Goal: Find specific page/section

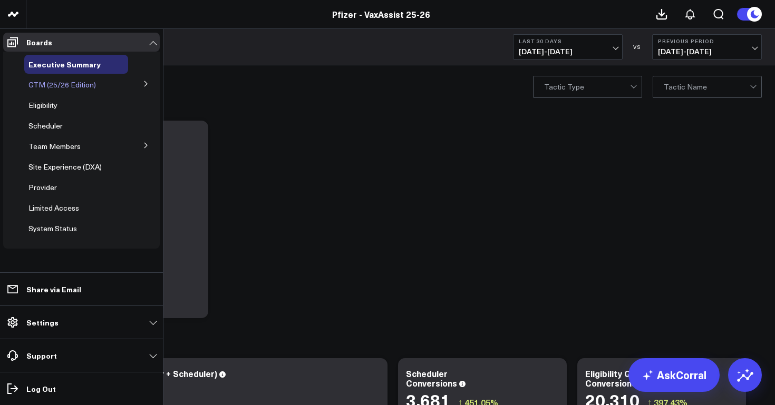
click at [65, 85] on span "GTM (25/26 Edition)" at bounding box center [61, 85] width 67 height 10
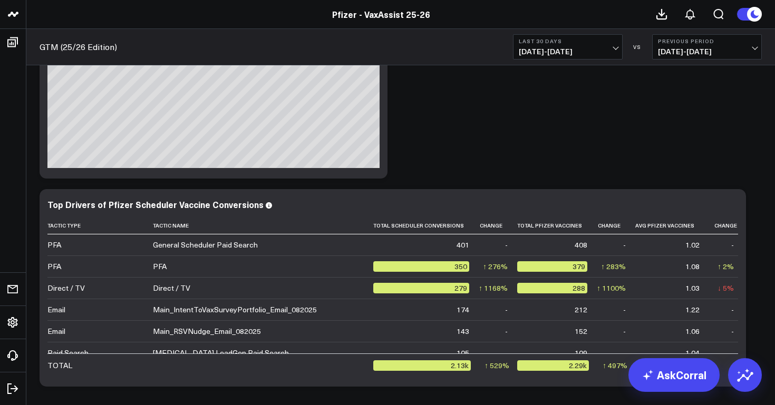
scroll to position [326, 0]
